Goal: Check status: Check status

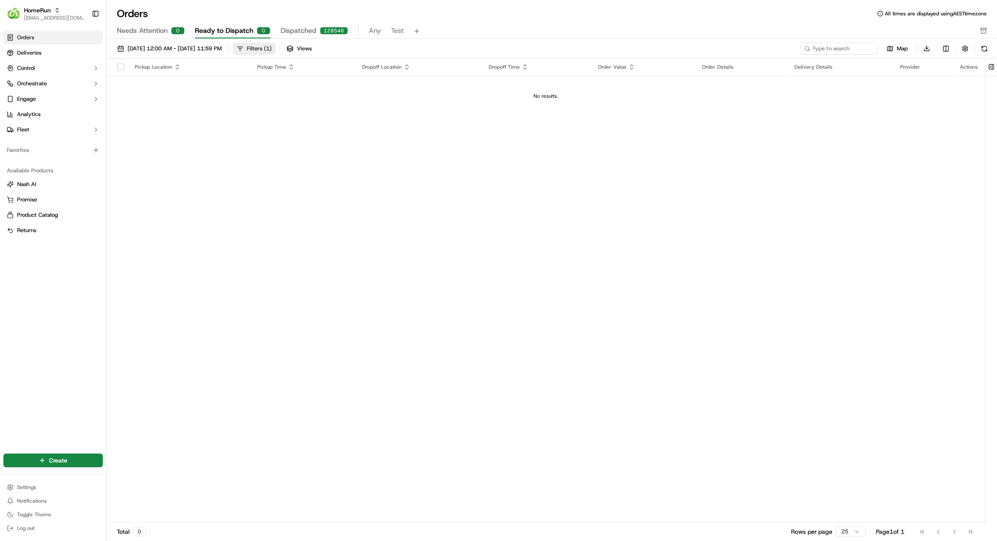
click at [276, 54] on button "Filters ( 1 )" at bounding box center [254, 49] width 43 height 12
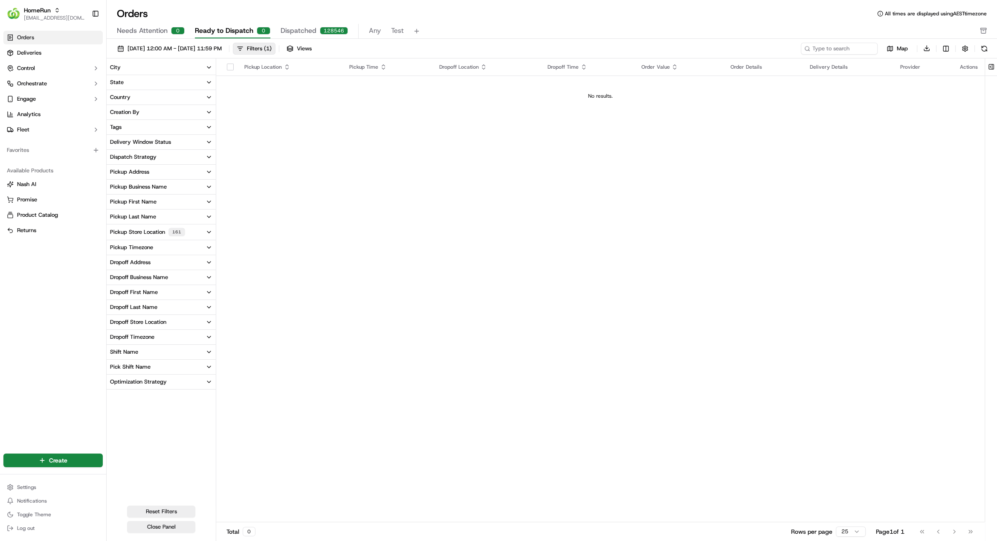
click at [168, 231] on div "161" at bounding box center [176, 232] width 17 height 9
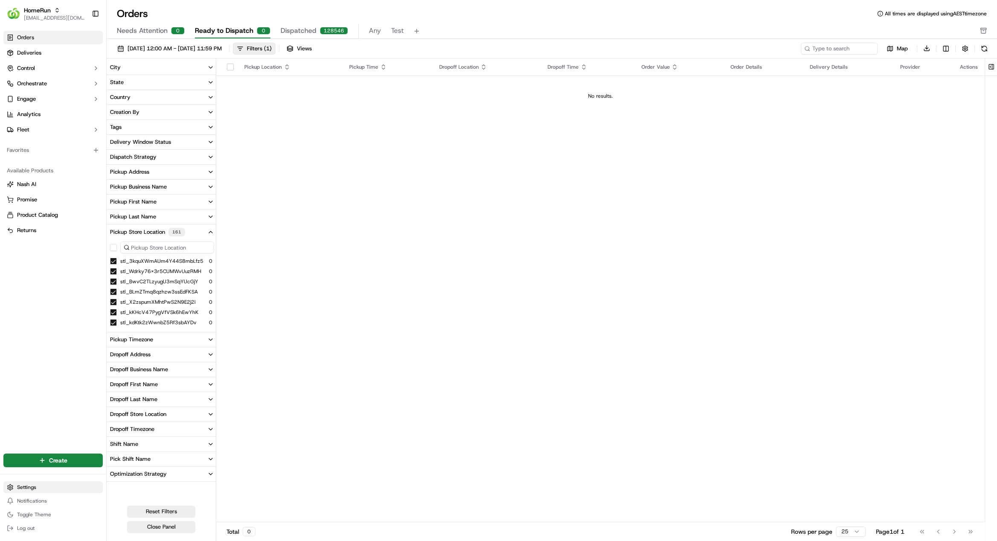
click at [41, 490] on html "HomeRun [EMAIL_ADDRESS][DOMAIN_NAME] Toggle Sidebar Orders Deliveries Control O…" at bounding box center [498, 270] width 997 height 541
click at [34, 352] on html "HomeRun [EMAIL_ADDRESS][DOMAIN_NAME] Toggle Sidebar Orders Deliveries Control O…" at bounding box center [498, 270] width 997 height 541
click at [845, 49] on input at bounding box center [826, 49] width 102 height 12
click at [28, 55] on span "Deliveries" at bounding box center [29, 53] width 24 height 8
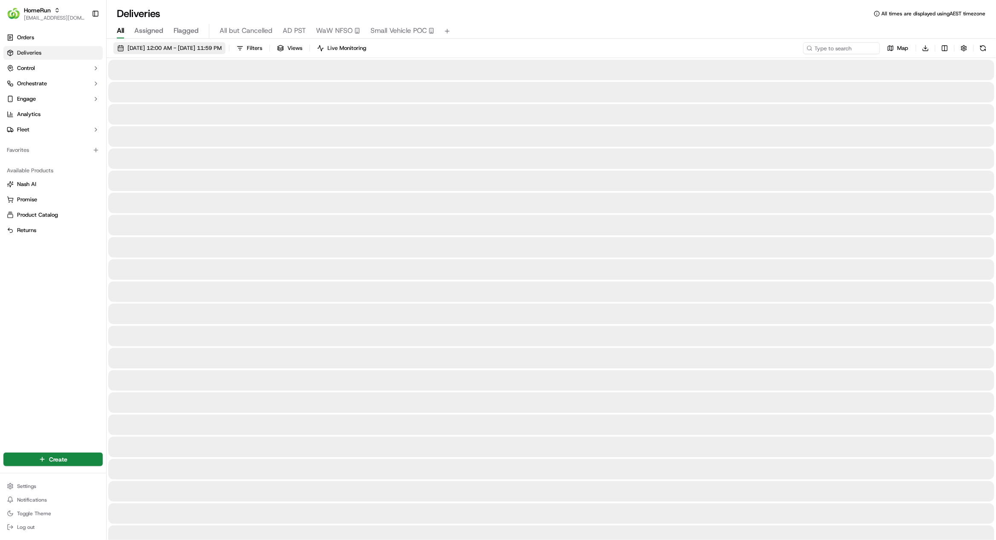
click at [189, 50] on span "[DATE] 12:00 AM - [DATE] 11:59 PM" at bounding box center [175, 48] width 94 height 8
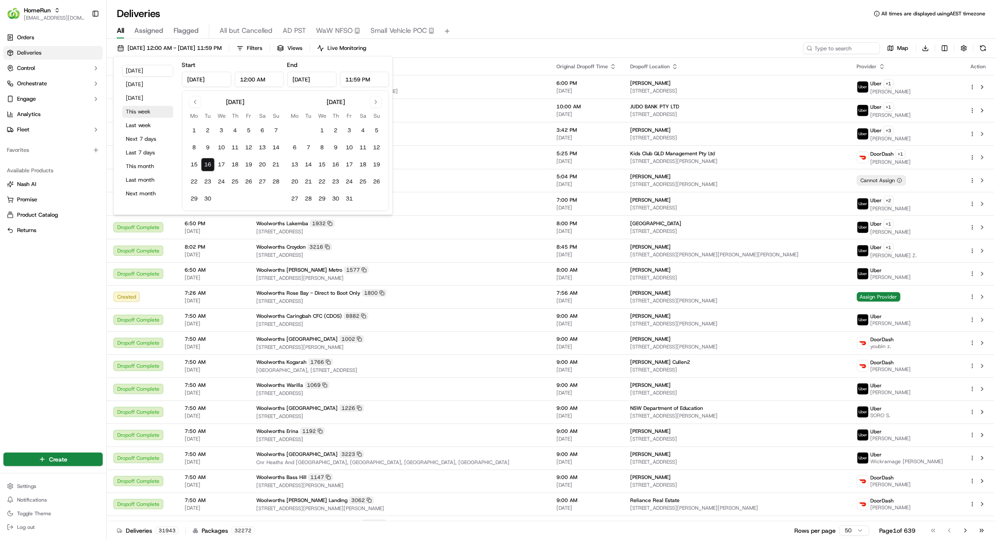
click at [139, 115] on button "This week" at bounding box center [147, 112] width 51 height 12
type input "[DATE]"
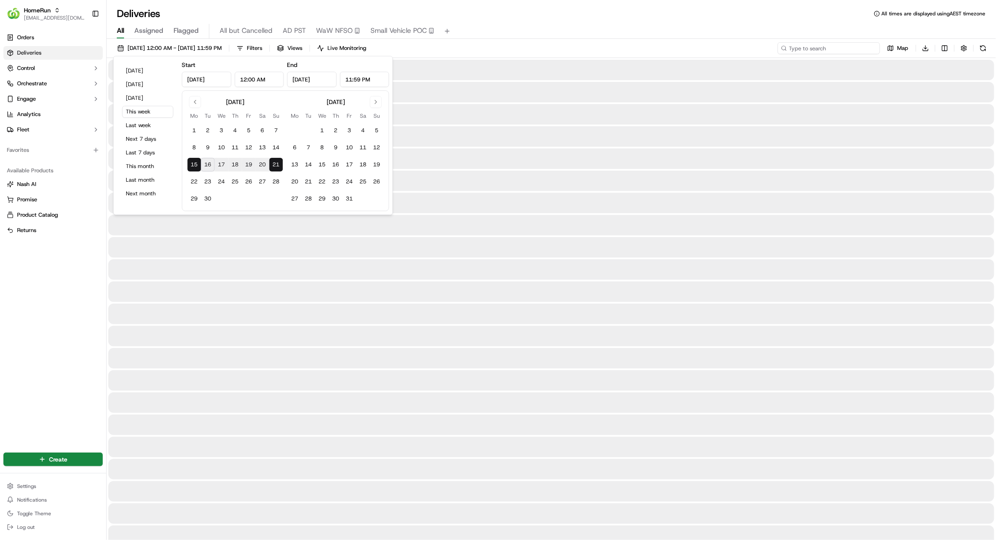
click at [836, 47] on input at bounding box center [829, 48] width 102 height 12
paste input "269388861"
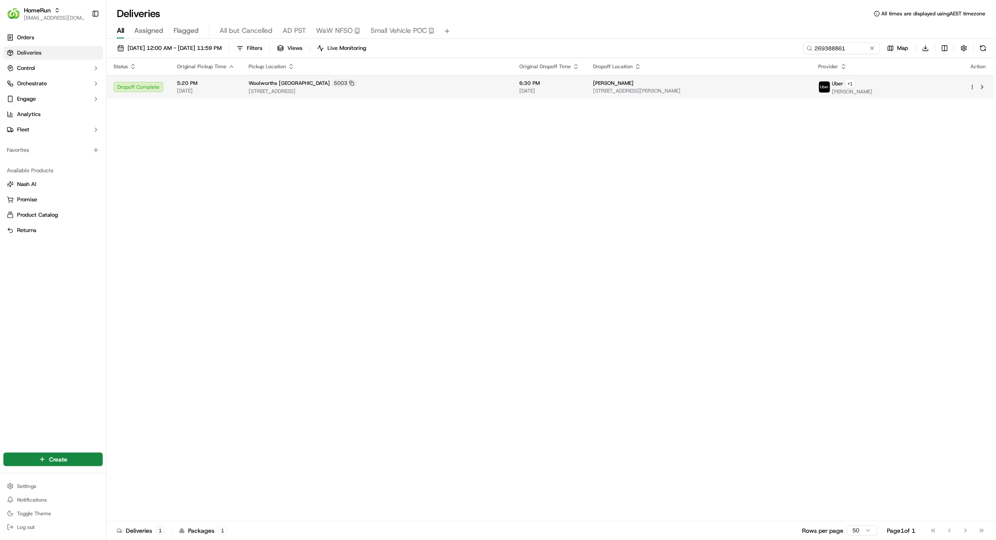
click at [436, 95] on td "Woolworths Cumberland Park [STREET_ADDRESS]" at bounding box center [377, 86] width 271 height 23
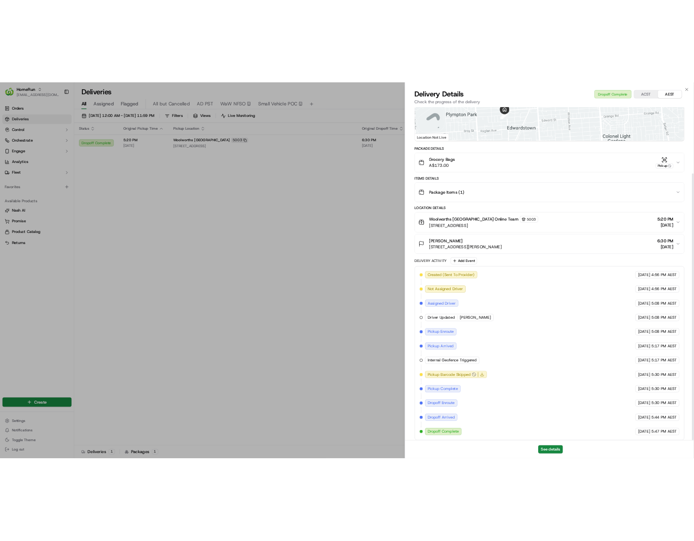
scroll to position [118, 0]
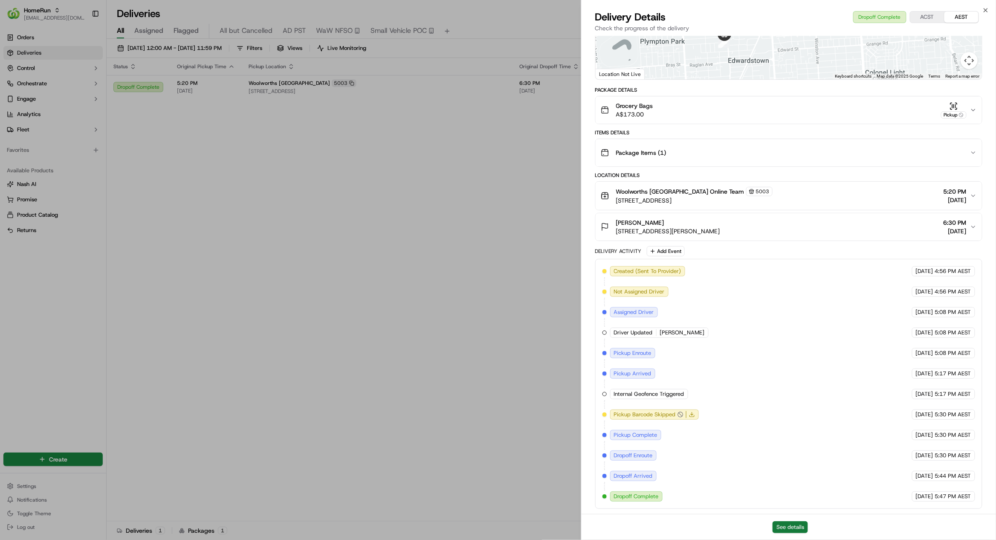
click at [794, 526] on button "See details" at bounding box center [790, 527] width 35 height 12
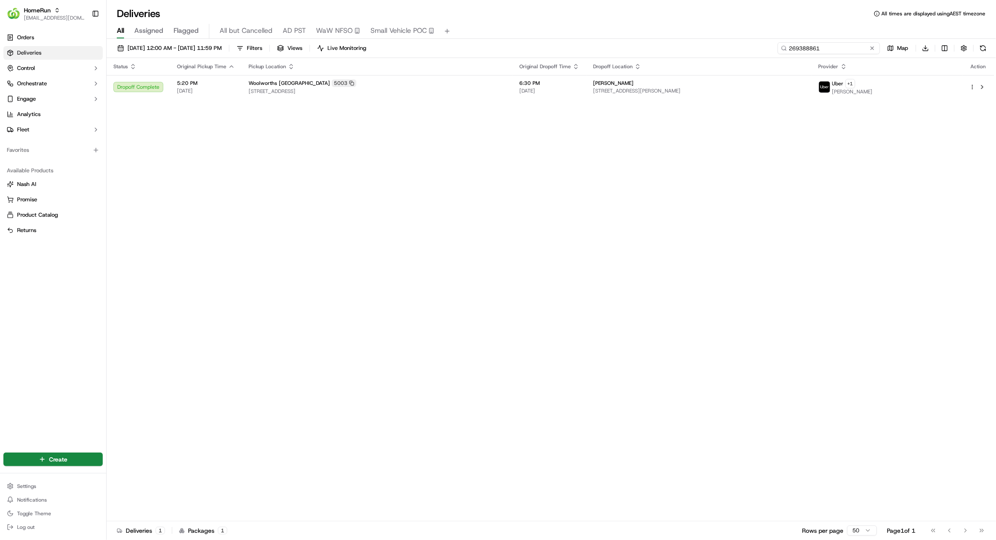
click at [844, 53] on input "269388861" at bounding box center [829, 48] width 102 height 12
paste input "639333"
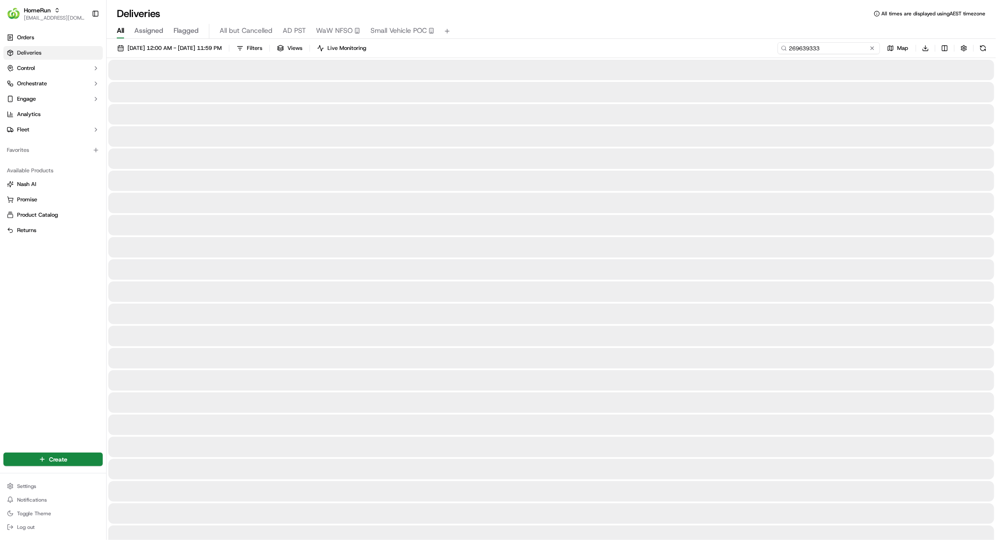
type input "269639333"
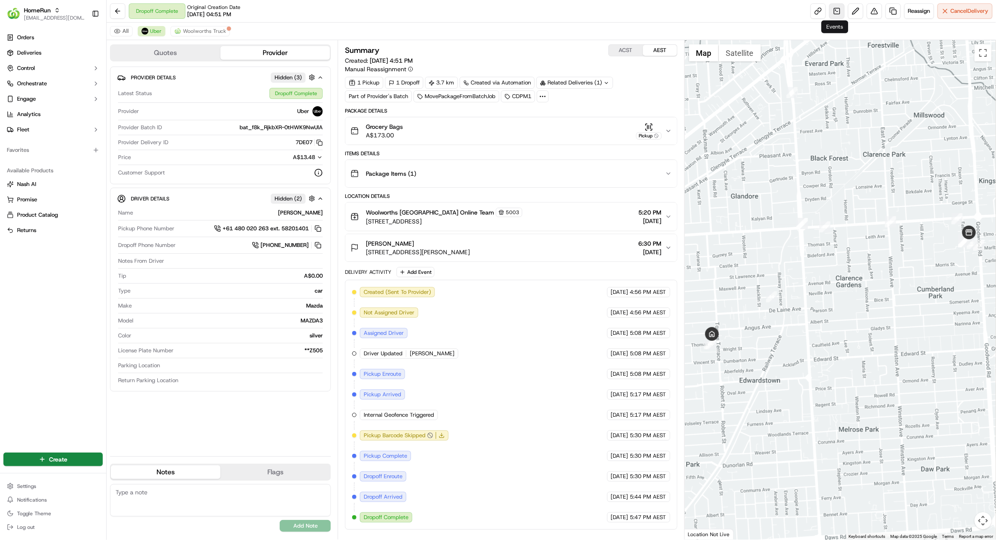
click at [833, 13] on link at bounding box center [837, 10] width 15 height 15
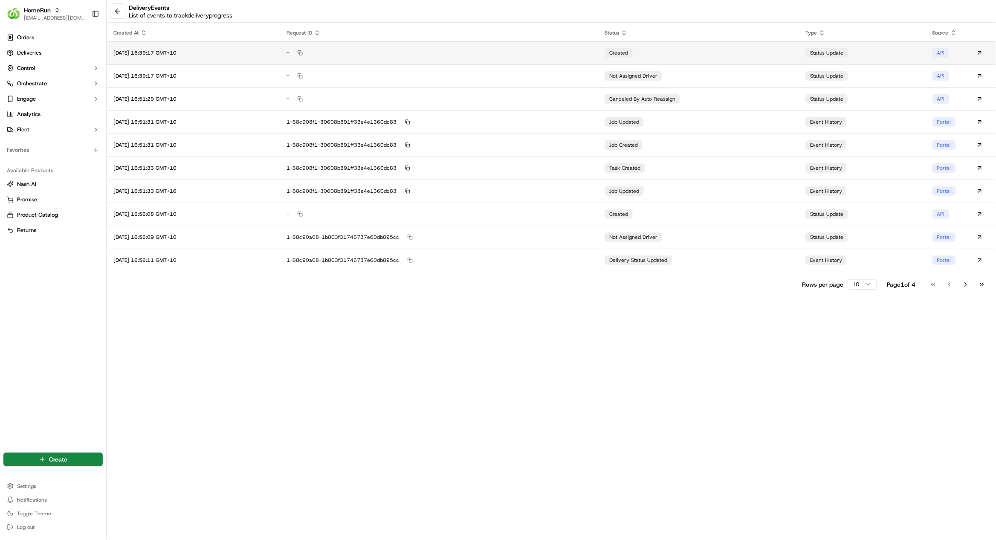
click at [598, 54] on td "-" at bounding box center [439, 52] width 318 height 23
click at [543, 84] on td "-" at bounding box center [439, 75] width 318 height 23
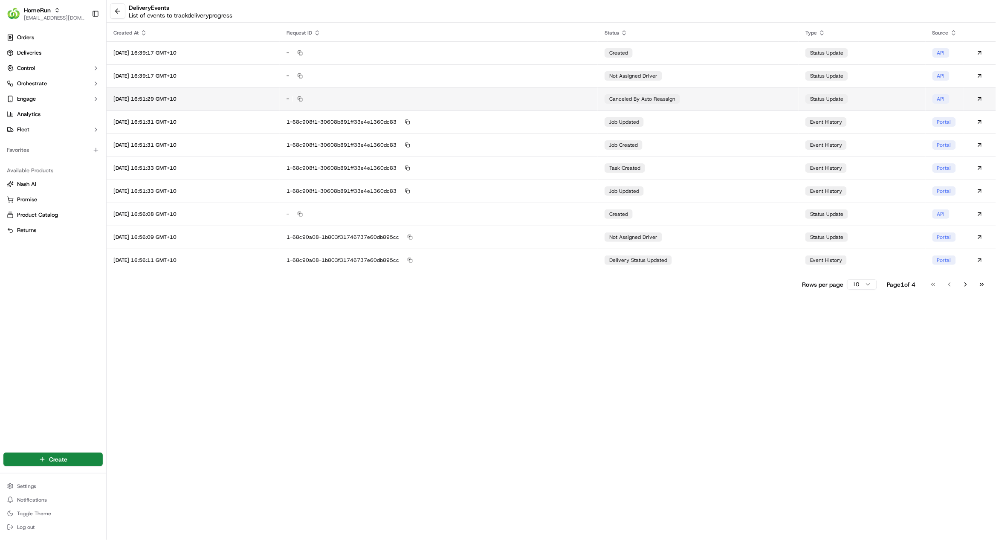
click at [530, 95] on div "-" at bounding box center [439, 99] width 305 height 8
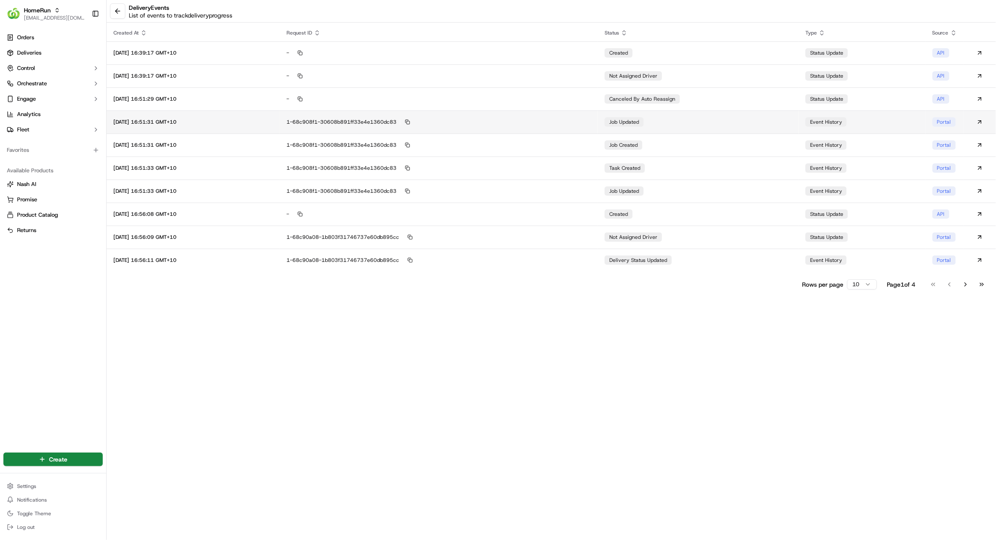
click at [531, 123] on div "1-68c908f1-30608b891ff33e4e1360dc83" at bounding box center [439, 122] width 305 height 8
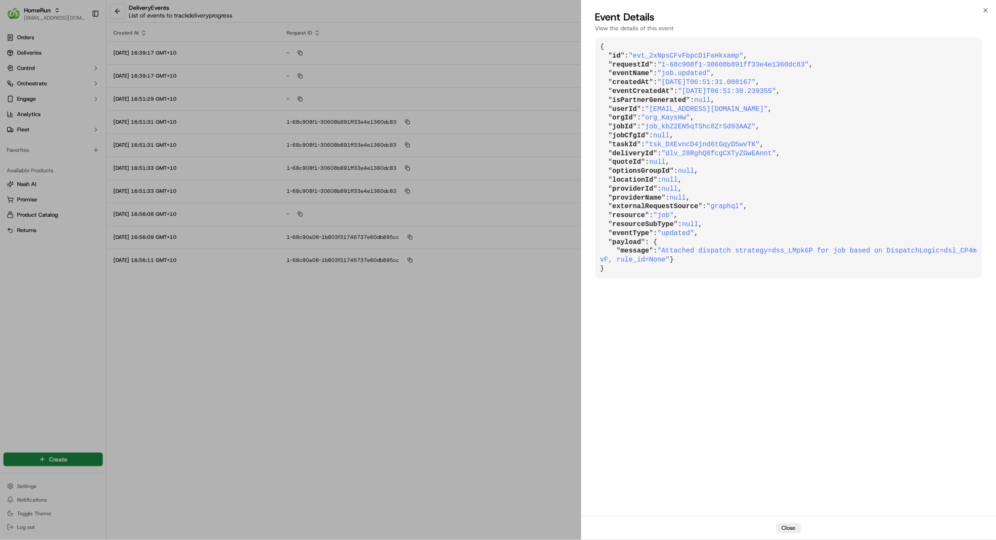
drag, startPoint x: 359, startPoint y: 409, endPoint x: 194, endPoint y: 107, distance: 343.4
